Goal: Transaction & Acquisition: Purchase product/service

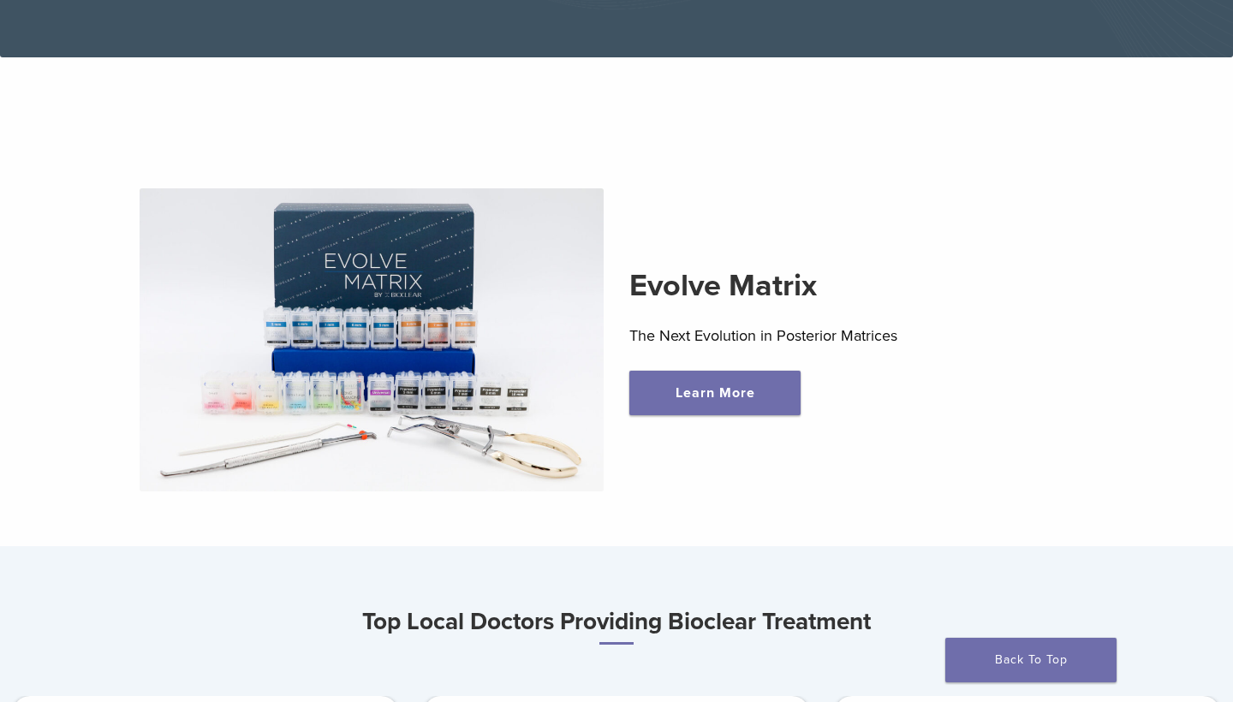
scroll to position [433, 0]
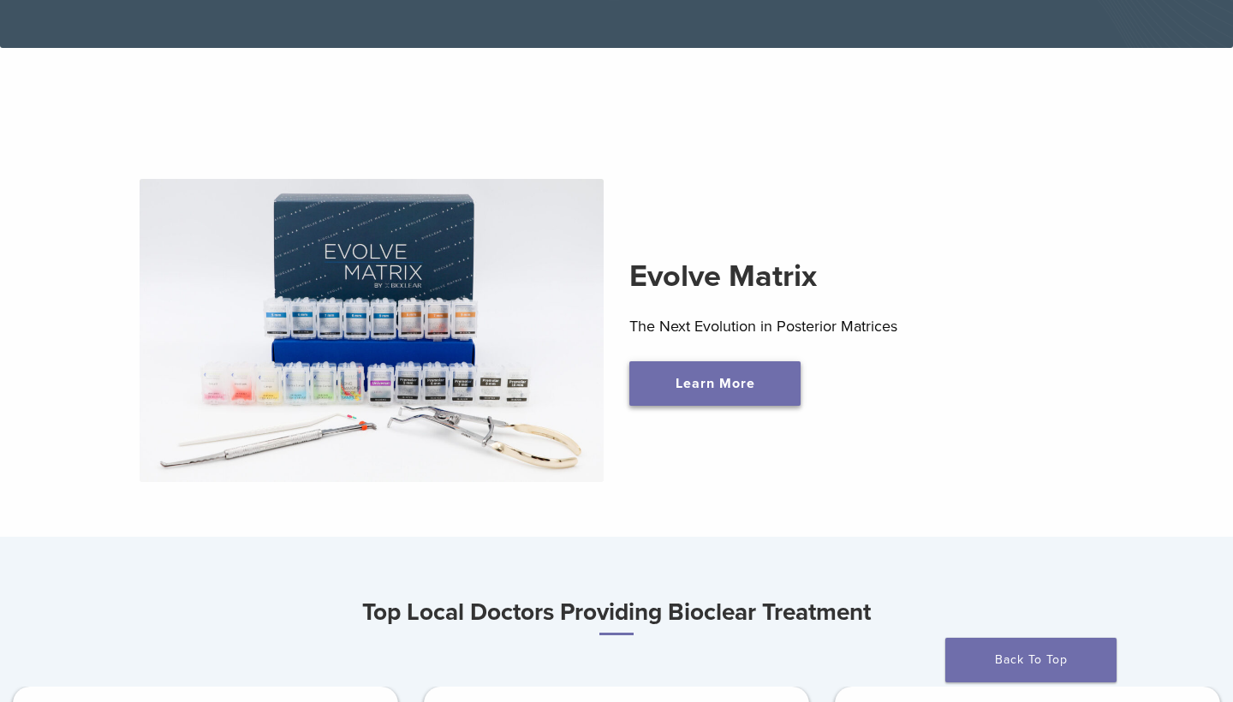
click at [704, 378] on link "Learn More" at bounding box center [714, 383] width 171 height 45
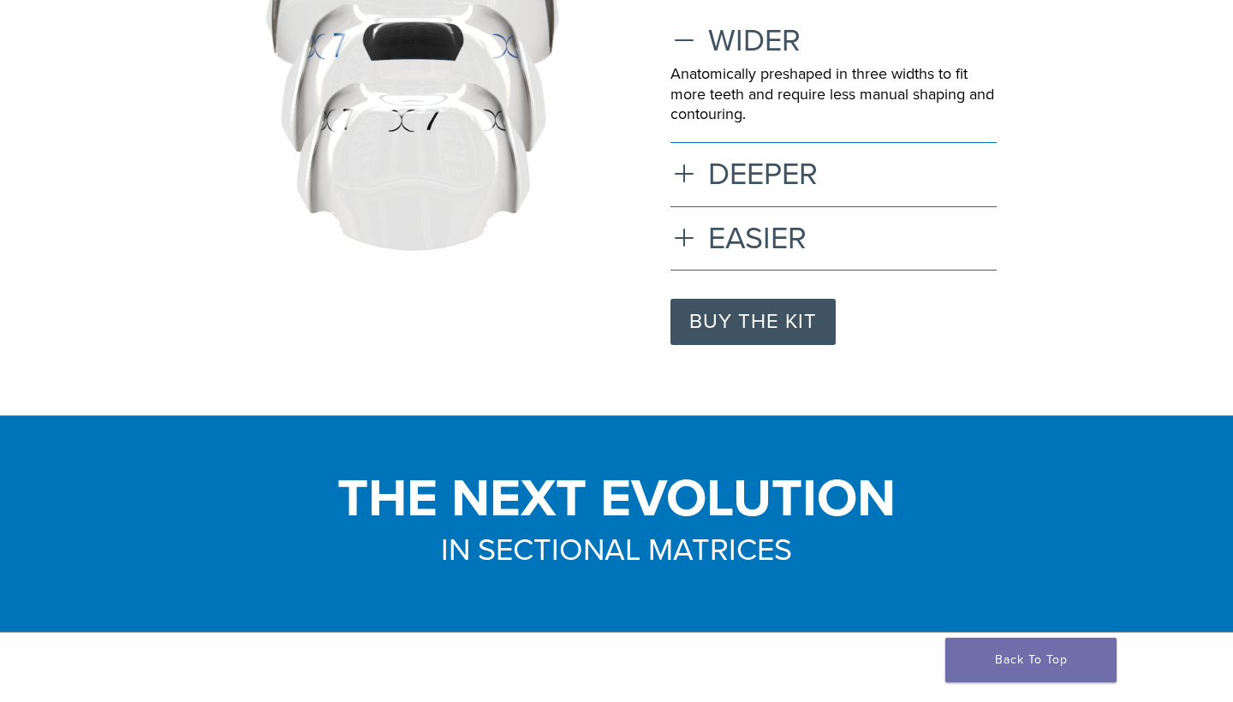
scroll to position [297, 0]
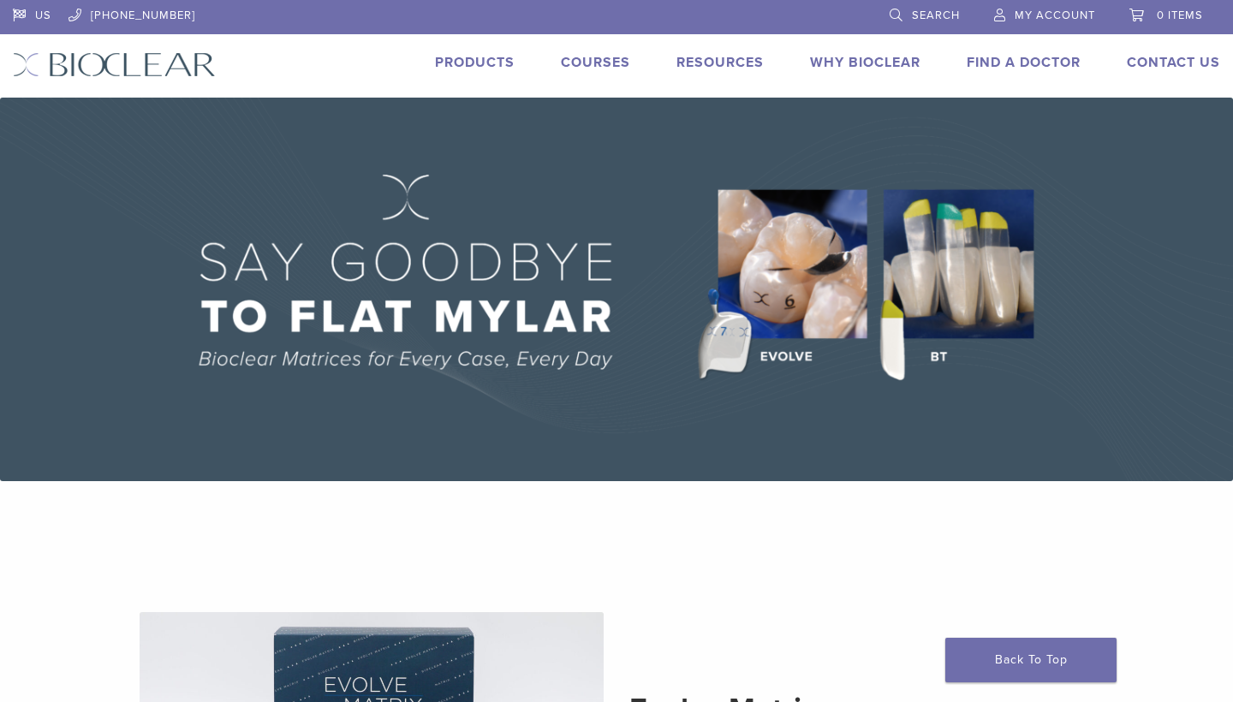
click at [475, 63] on link "Products" at bounding box center [475, 62] width 80 height 17
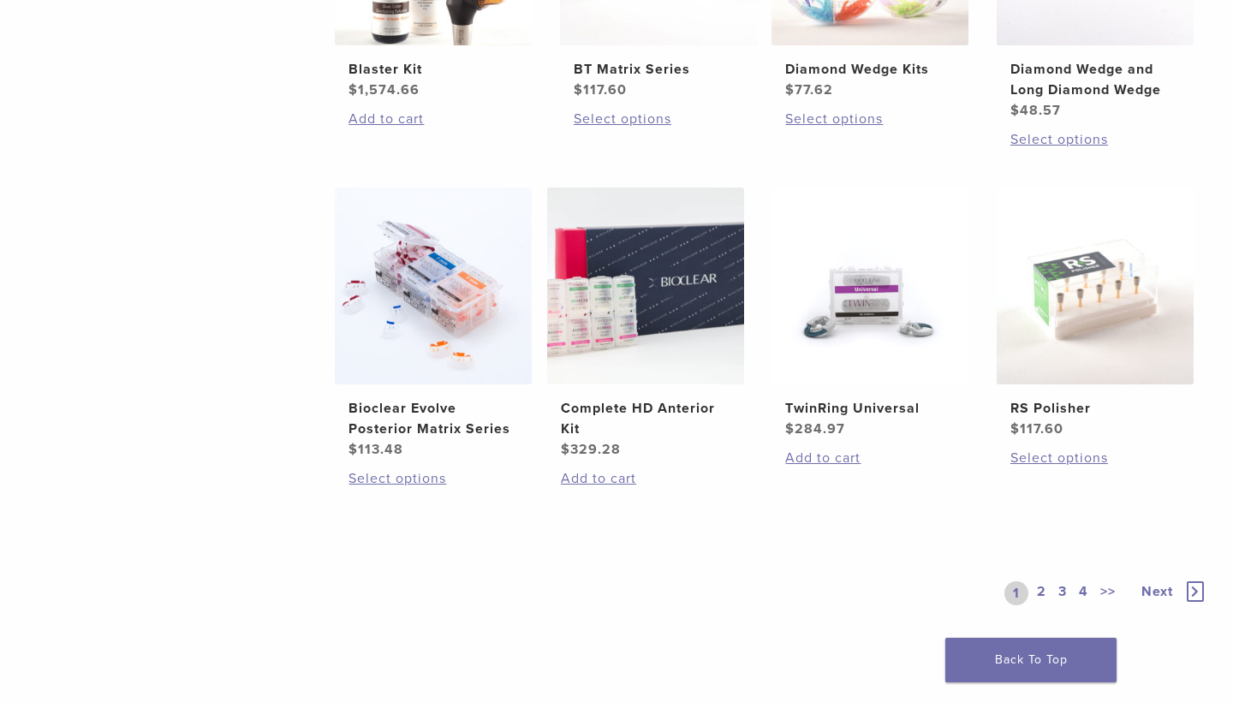
scroll to position [1196, 0]
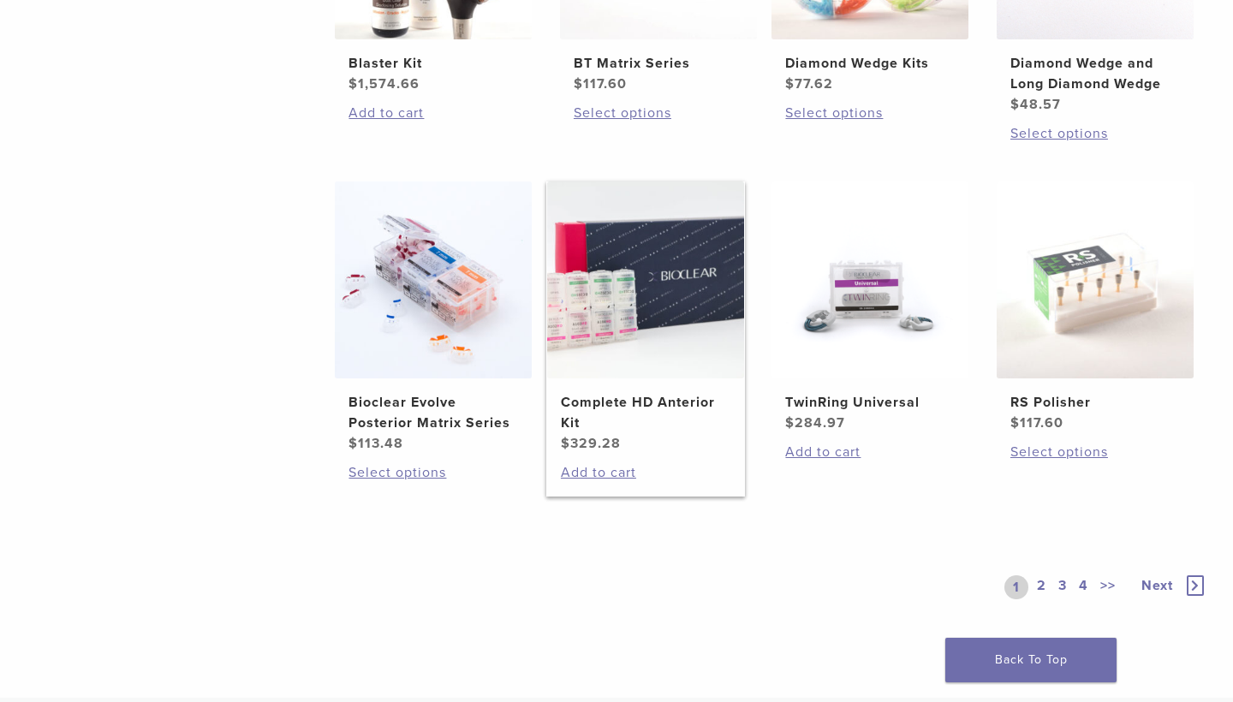
click at [643, 395] on h2 "Complete HD Anterior Kit" at bounding box center [645, 412] width 169 height 41
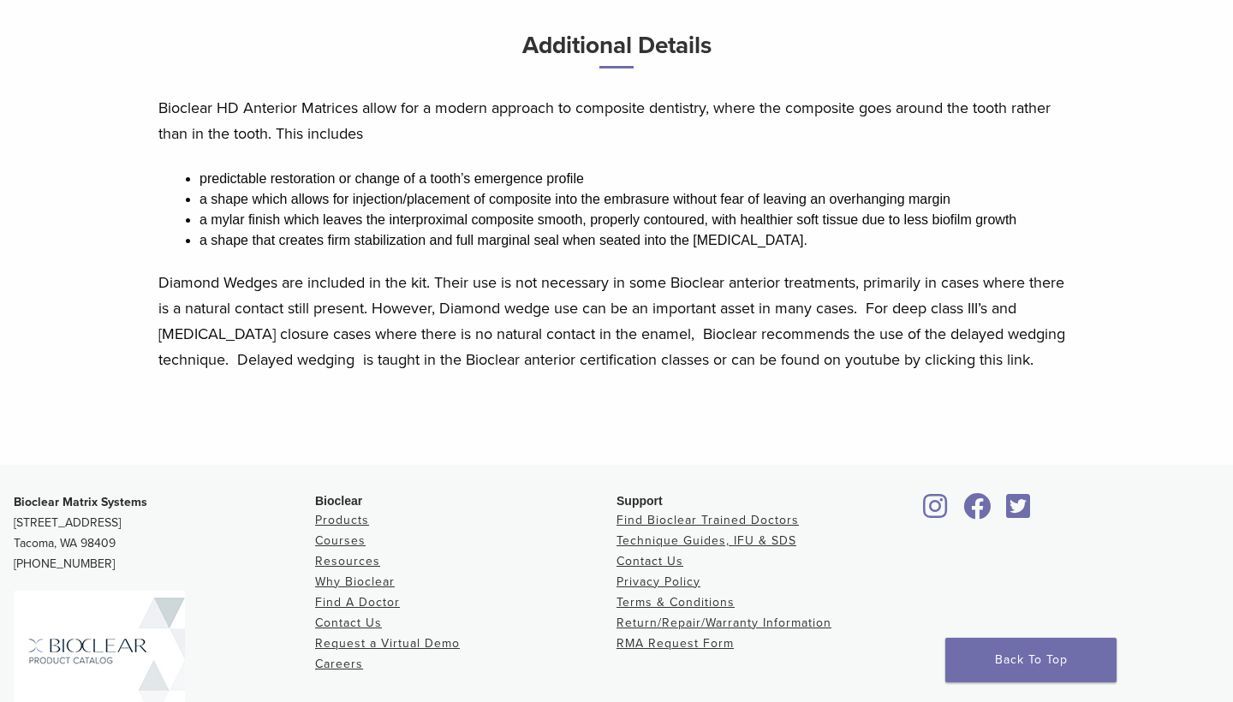
scroll to position [975, 0]
